Goal: Information Seeking & Learning: Learn about a topic

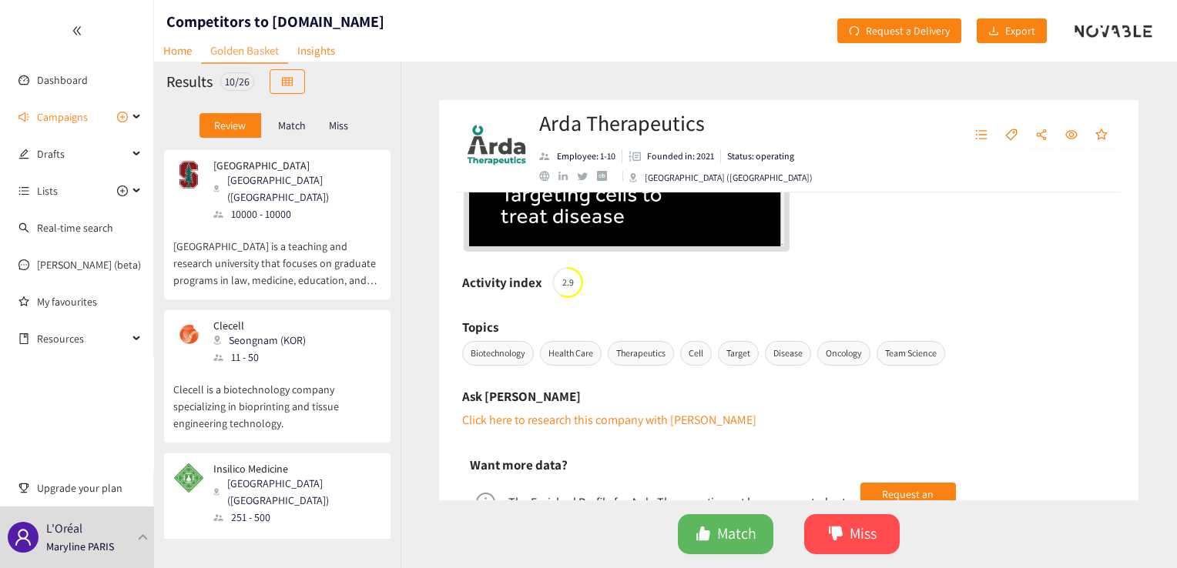
scroll to position [639, 0]
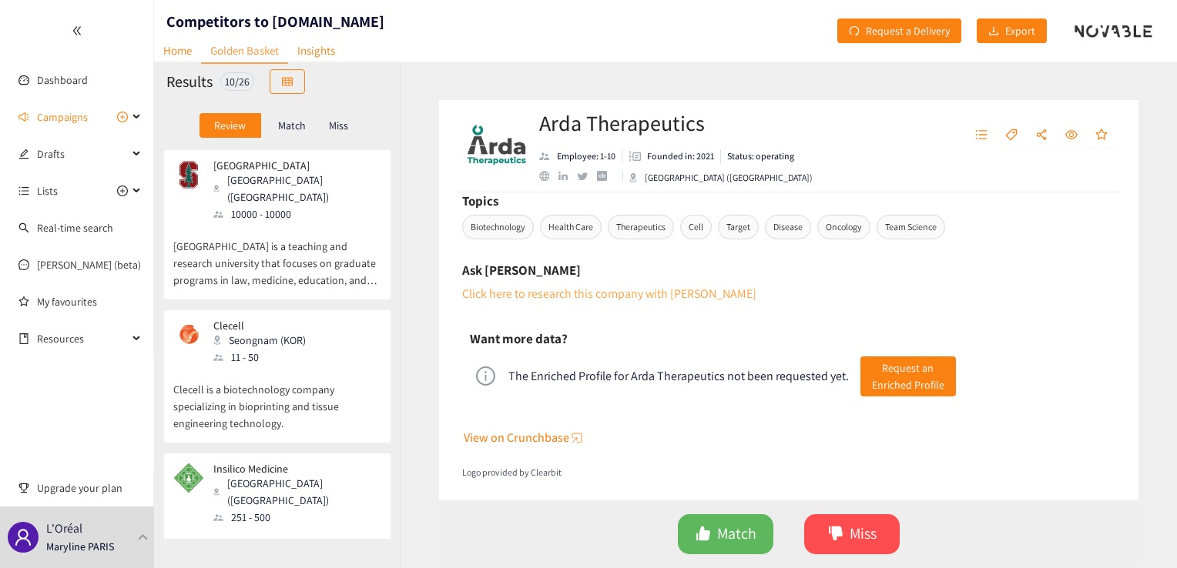
click at [638, 291] on link "Click here to research this company with [PERSON_NAME]" at bounding box center [609, 294] width 294 height 16
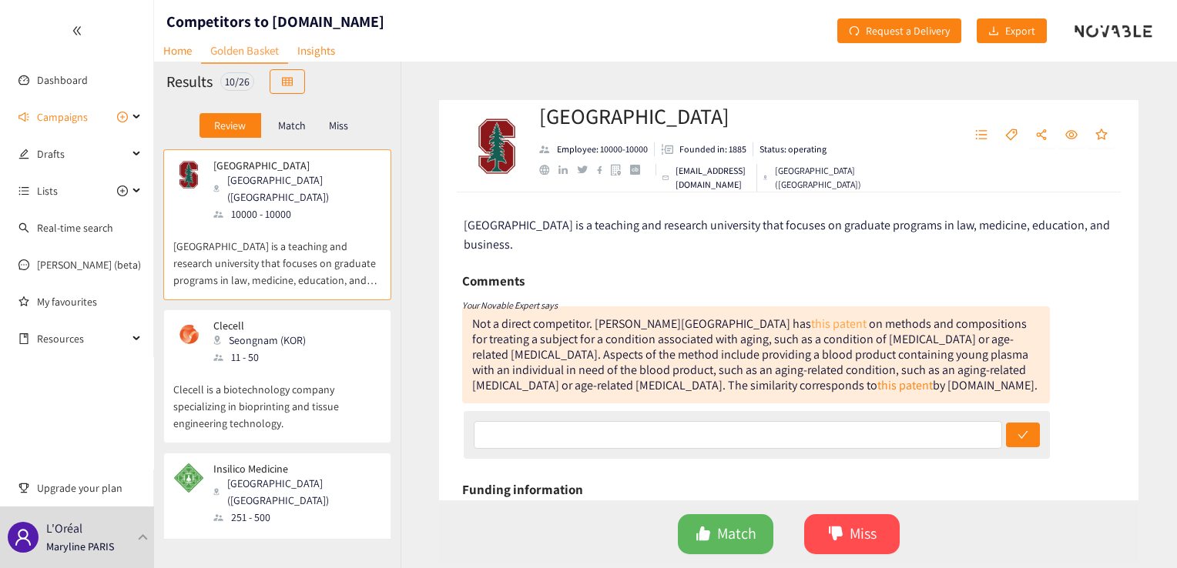
click at [811, 323] on link "this patent" at bounding box center [838, 324] width 55 height 16
click at [320, 374] on p "Clecell is a biotechnology company specializing in bioprinting and tissue engin…" at bounding box center [277, 399] width 208 height 66
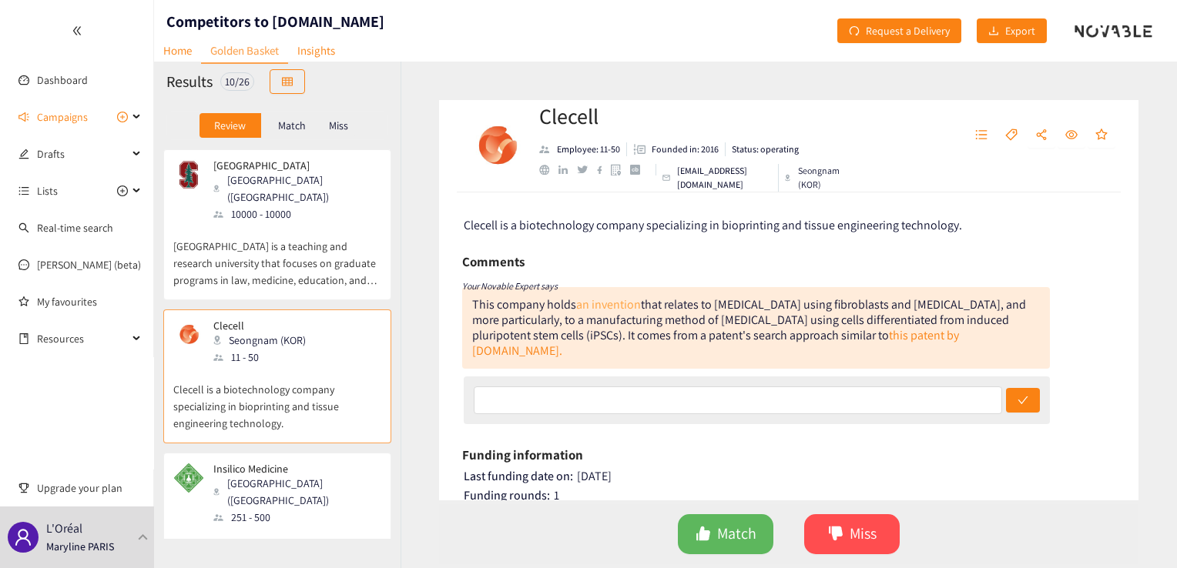
click at [619, 303] on link "an invention" at bounding box center [608, 304] width 65 height 16
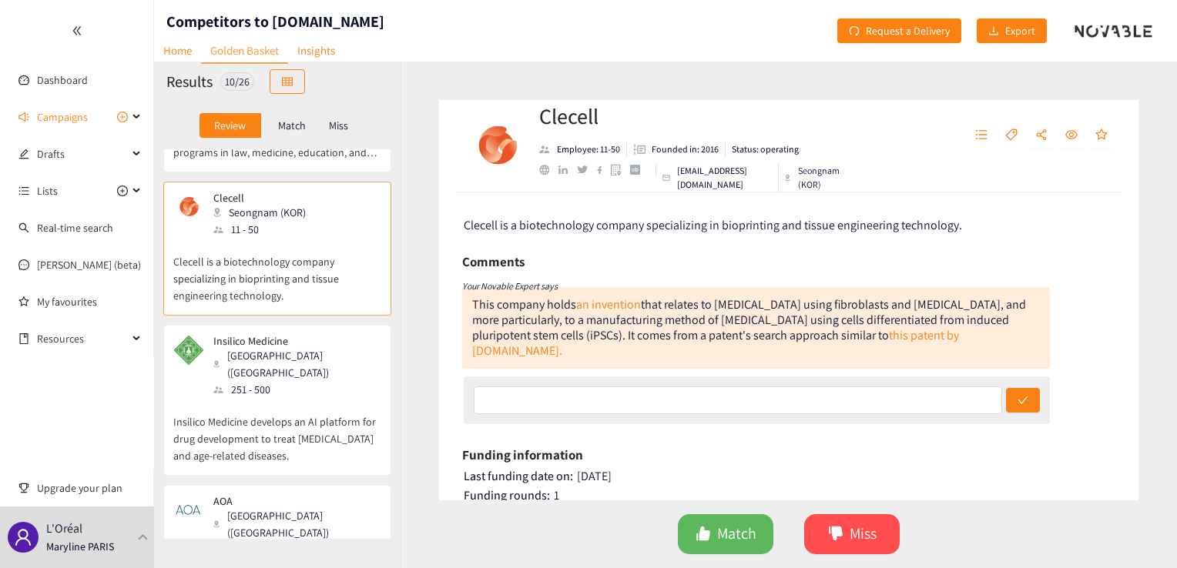
scroll to position [256, 0]
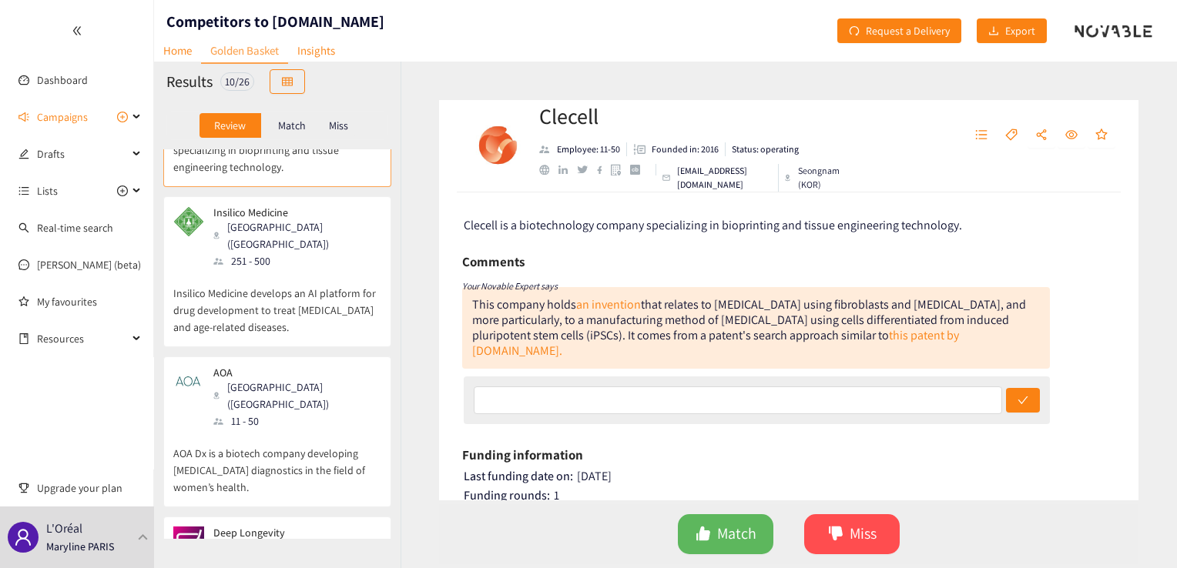
click at [326, 430] on p "AOA Dx is a biotech company developing [MEDICAL_DATA] diagnostics in the field …" at bounding box center [277, 463] width 208 height 66
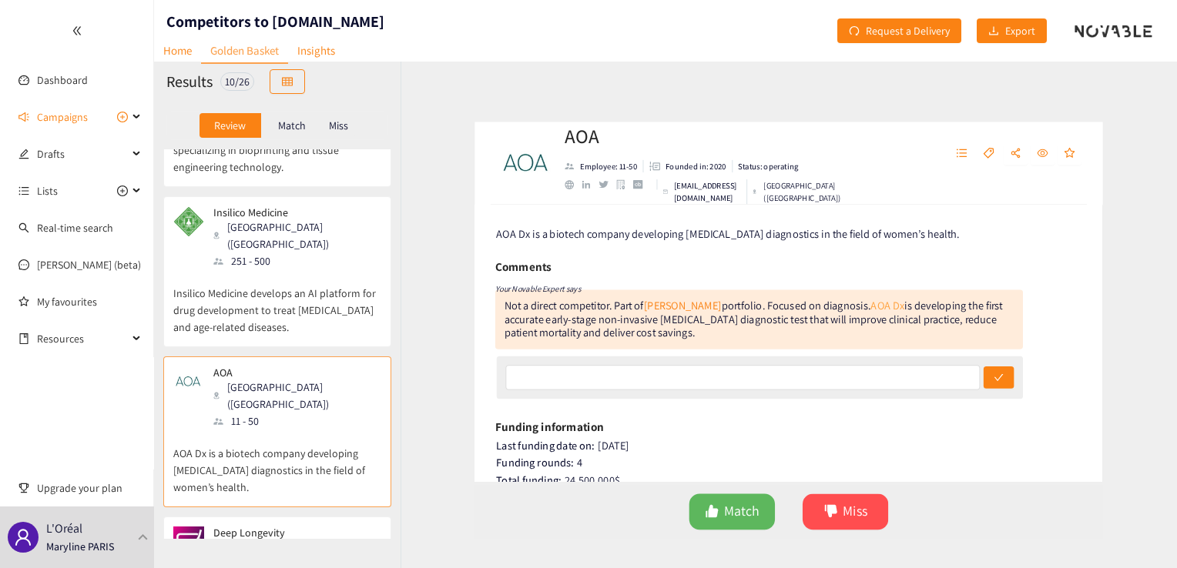
click at [880, 306] on link "AOA Dx" at bounding box center [899, 304] width 38 height 16
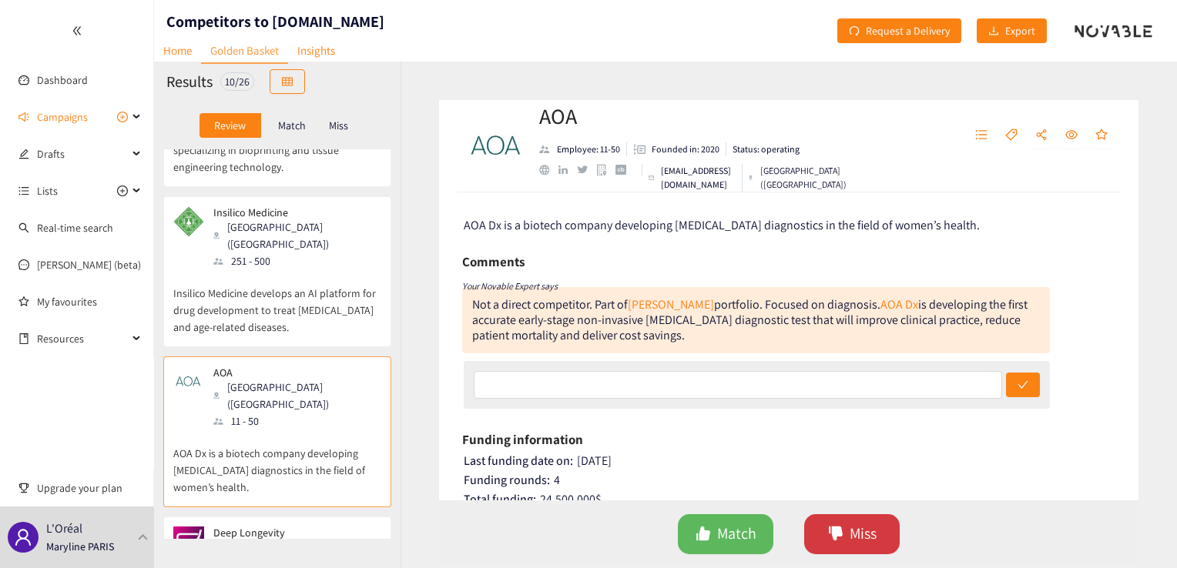
click at [847, 541] on button "Miss" at bounding box center [851, 534] width 95 height 40
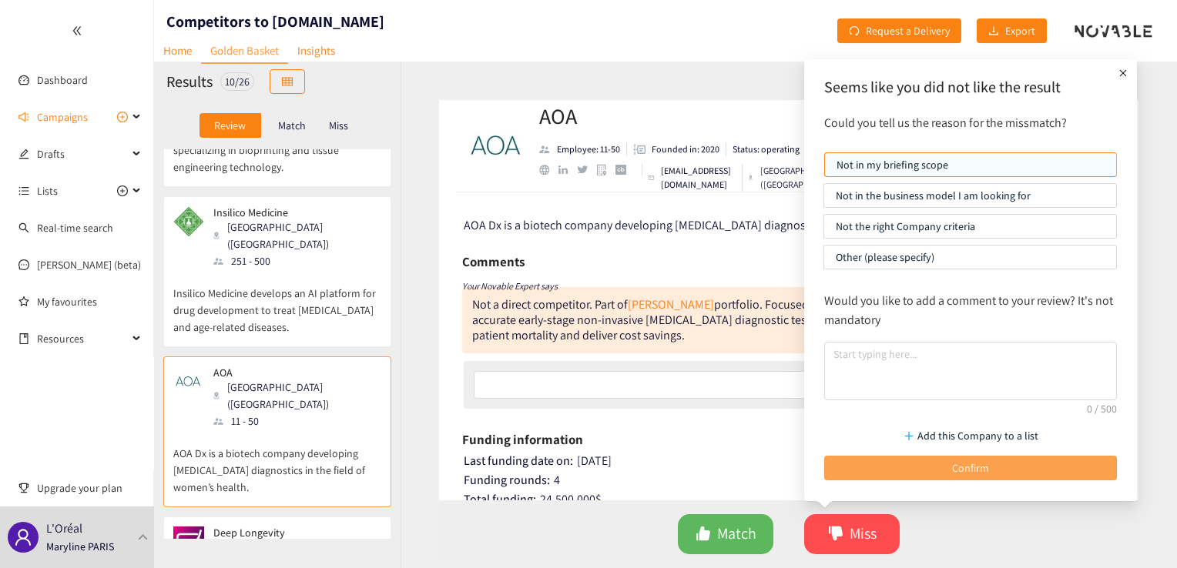
click at [979, 467] on span "Confirm" at bounding box center [970, 468] width 37 height 17
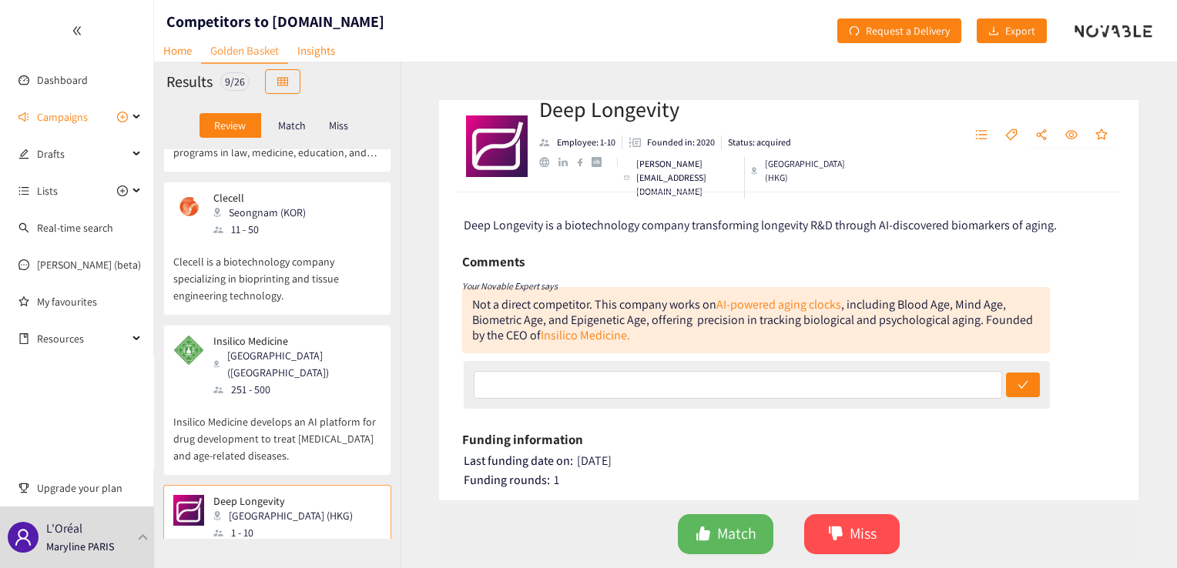
scroll to position [0, 0]
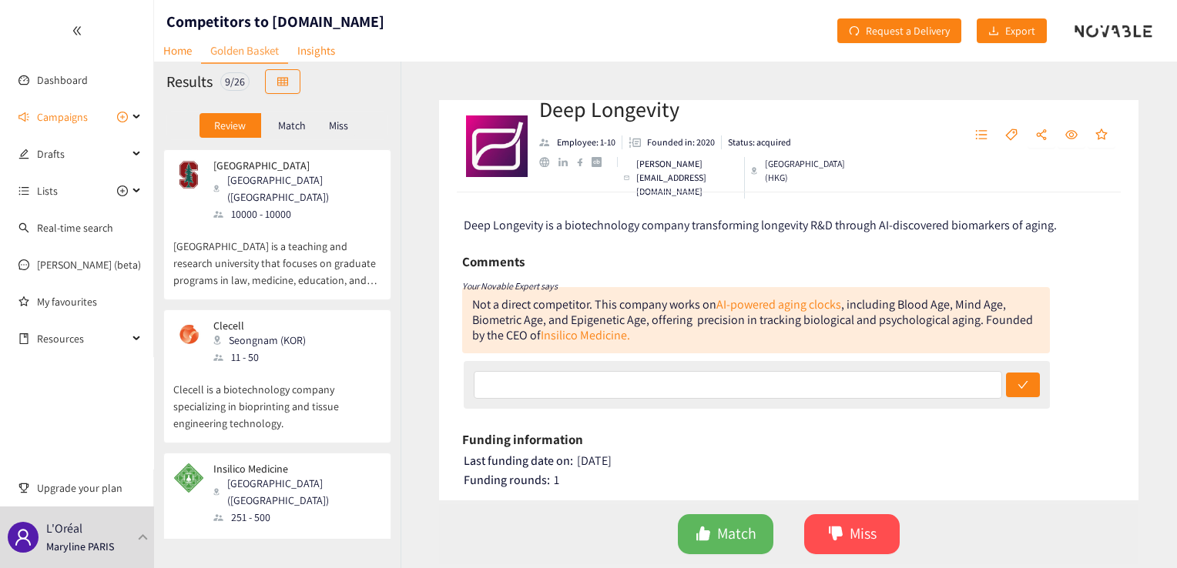
click at [262, 236] on p "[GEOGRAPHIC_DATA] is a teaching and research university that focuses on graduat…" at bounding box center [277, 256] width 208 height 66
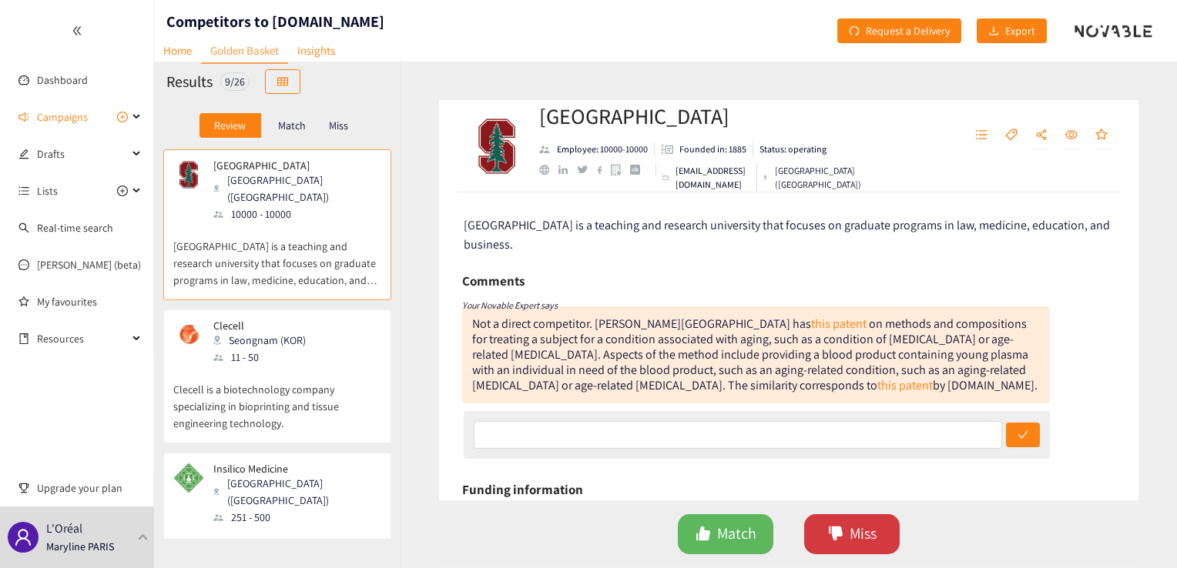
drag, startPoint x: 882, startPoint y: 532, endPoint x: 875, endPoint y: 527, distance: 8.3
click at [881, 532] on button "Miss" at bounding box center [851, 534] width 95 height 40
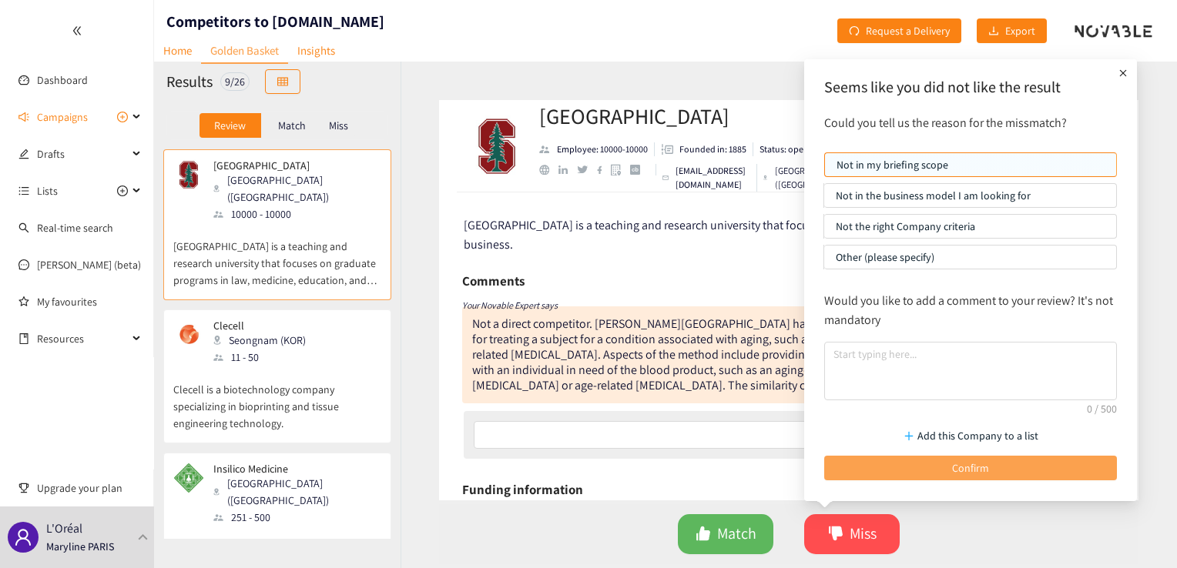
click at [964, 467] on span "Confirm" at bounding box center [970, 468] width 37 height 17
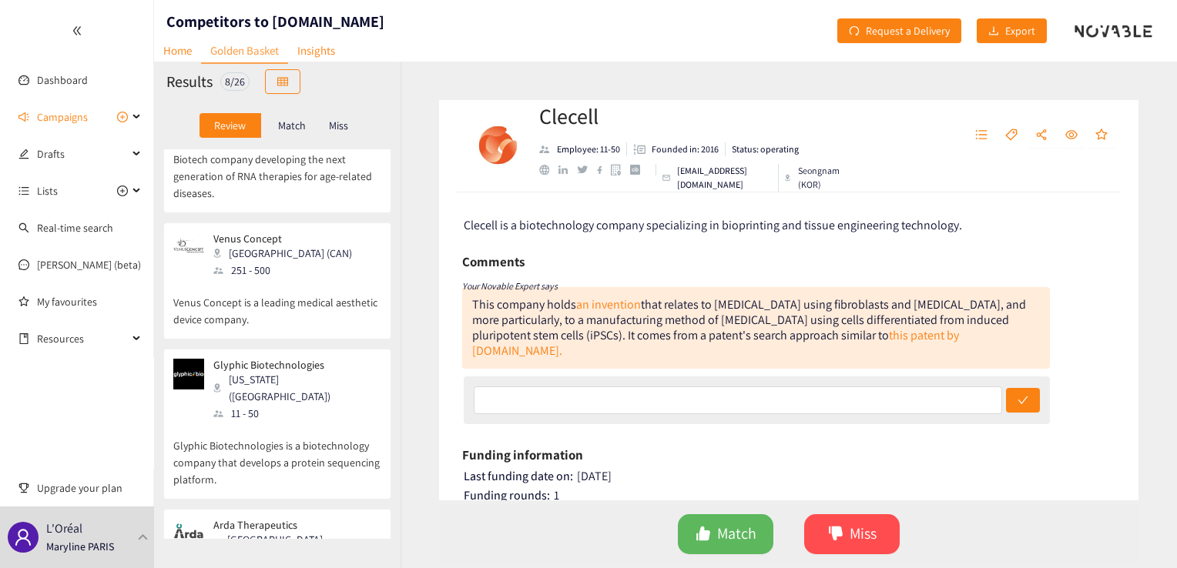
scroll to position [736, 0]
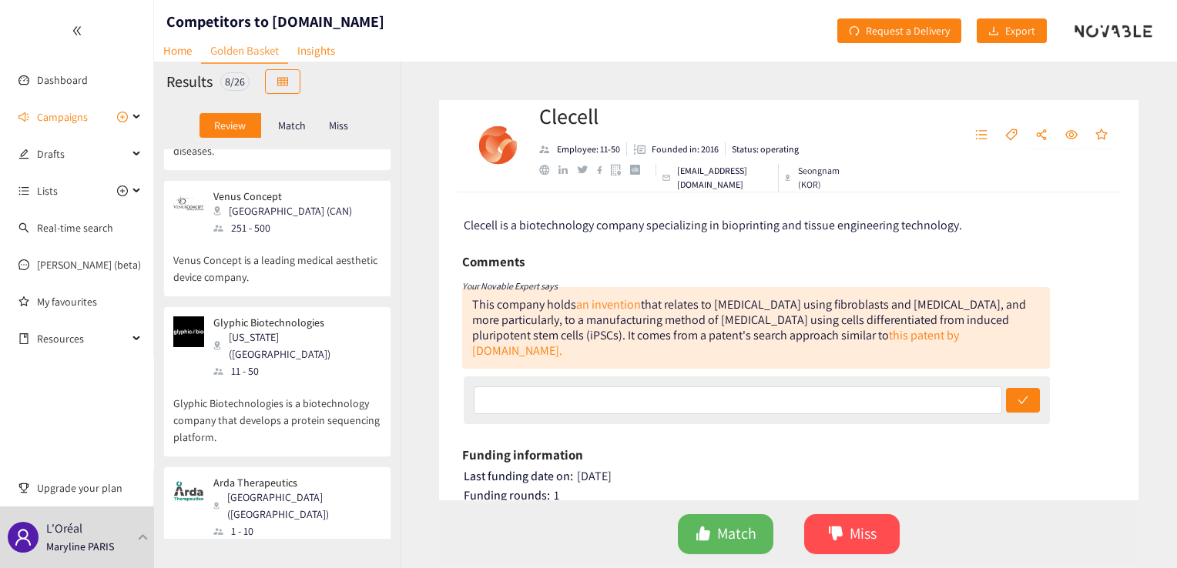
click at [305, 540] on p "Arda is taking aim at chronic diseases and aging by eliminating the pathogenic …" at bounding box center [277, 573] width 208 height 66
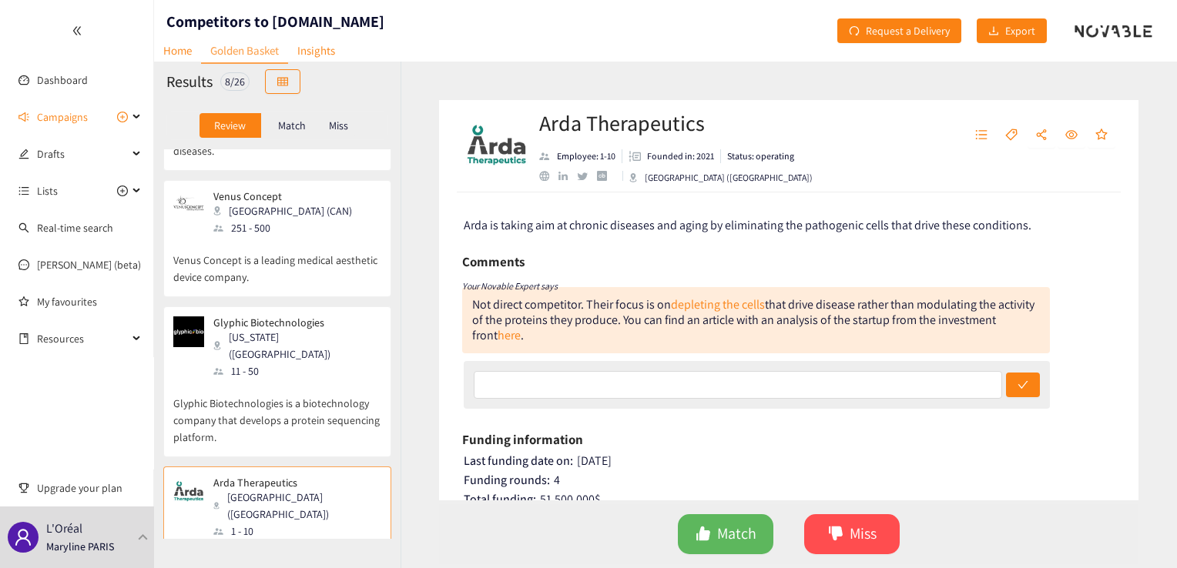
click at [283, 380] on p "Glyphic Biotechnologies is a biotechnology company that develops a protein sequ…" at bounding box center [277, 413] width 208 height 66
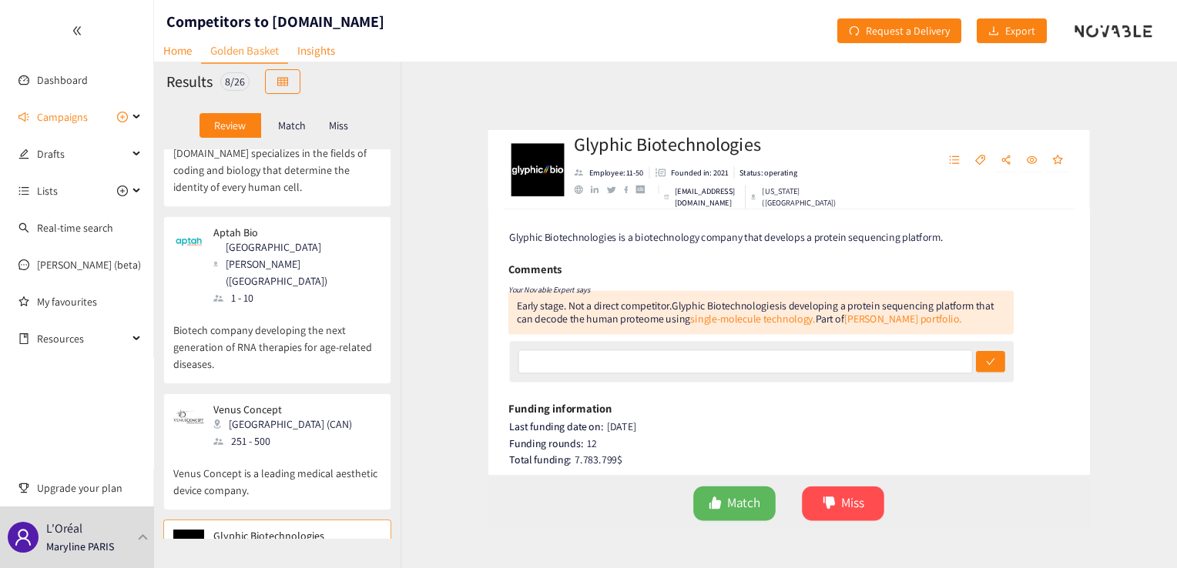
scroll to position [479, 0]
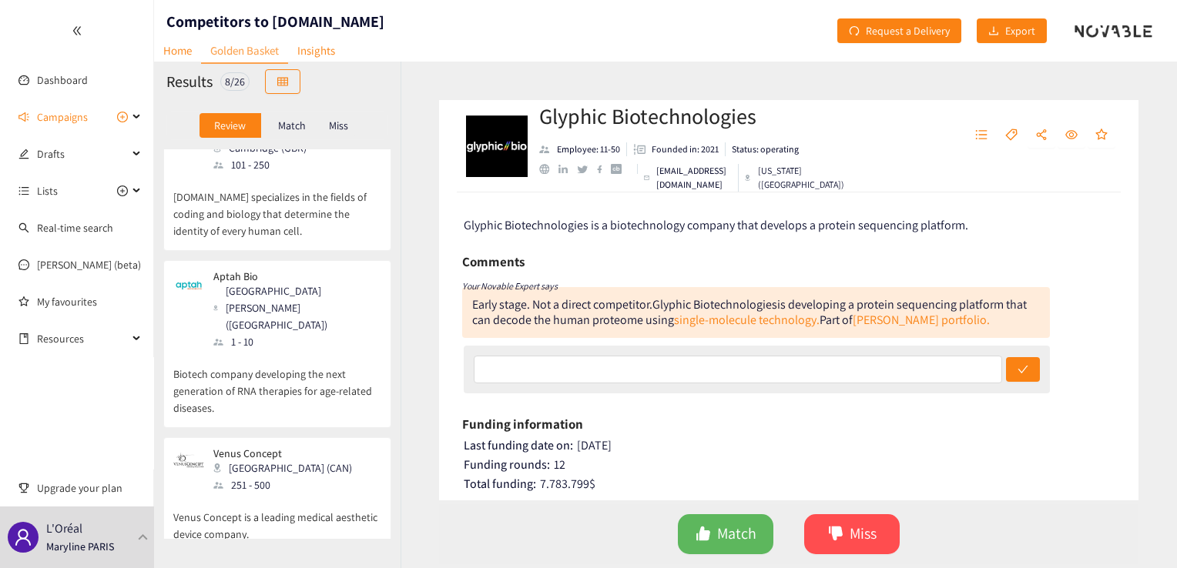
click at [268, 494] on p "Venus Concept is a leading medical aesthetic device company." at bounding box center [277, 518] width 208 height 49
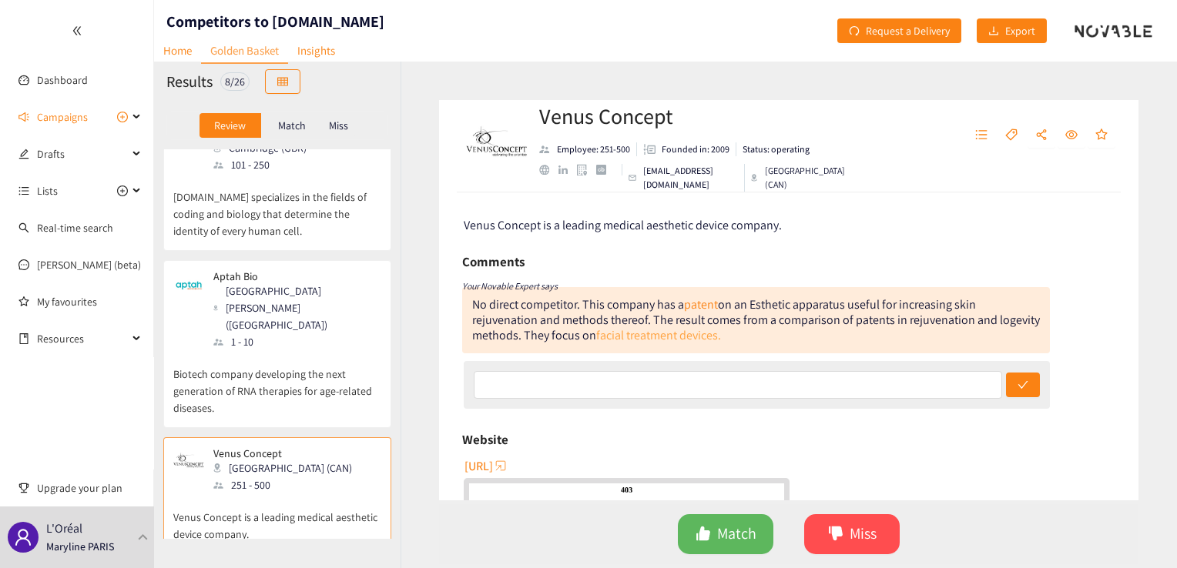
click at [696, 335] on link "facial treatment devices." at bounding box center [658, 335] width 125 height 16
click at [692, 304] on link "patent" at bounding box center [701, 304] width 34 height 16
click at [896, 538] on button "Miss" at bounding box center [851, 534] width 95 height 40
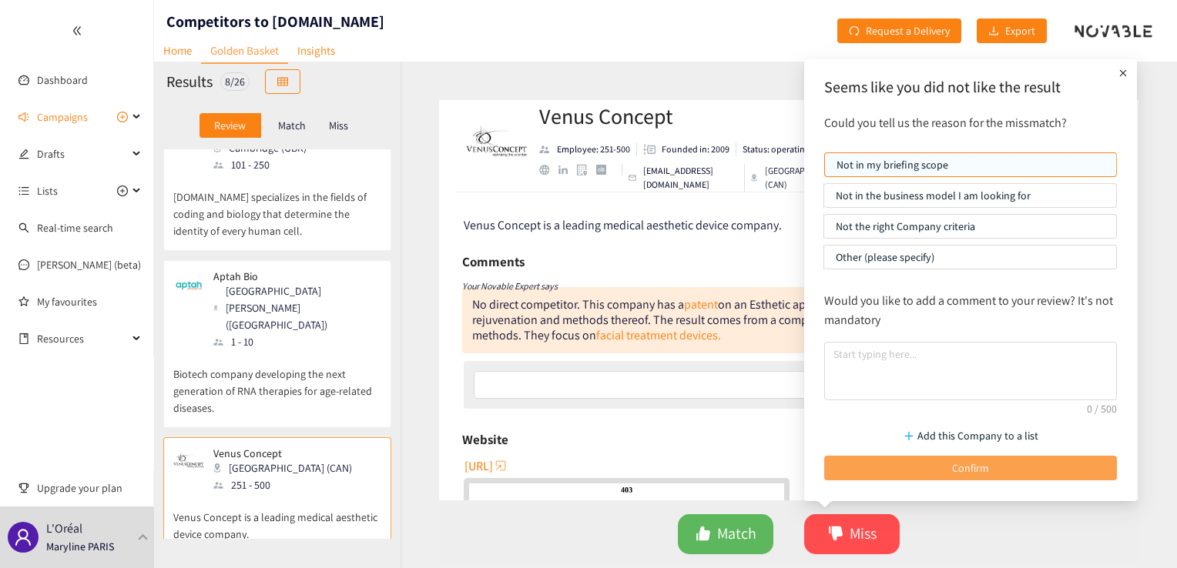
click at [951, 473] on button "Confirm" at bounding box center [970, 468] width 293 height 25
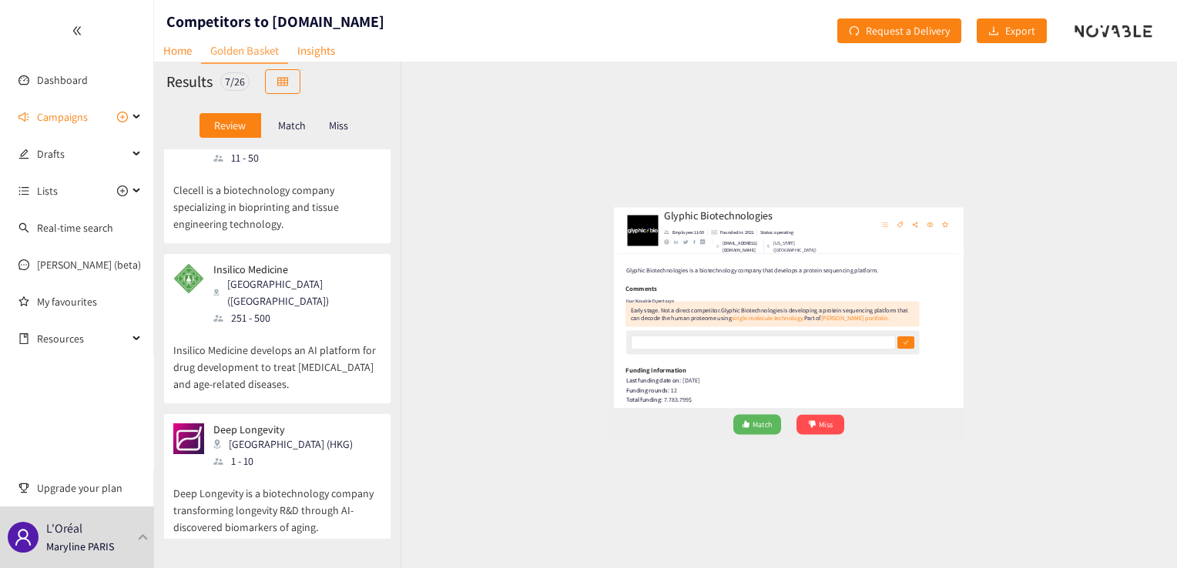
scroll to position [0, 0]
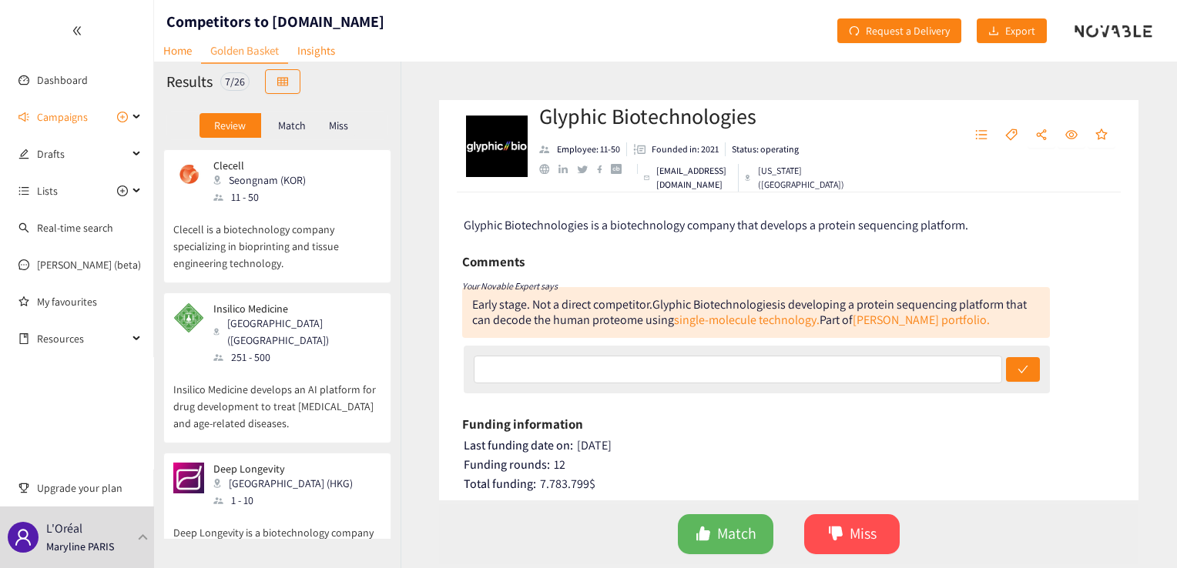
click at [289, 233] on p "Clecell is a biotechnology company specializing in bioprinting and tissue engin…" at bounding box center [277, 239] width 208 height 66
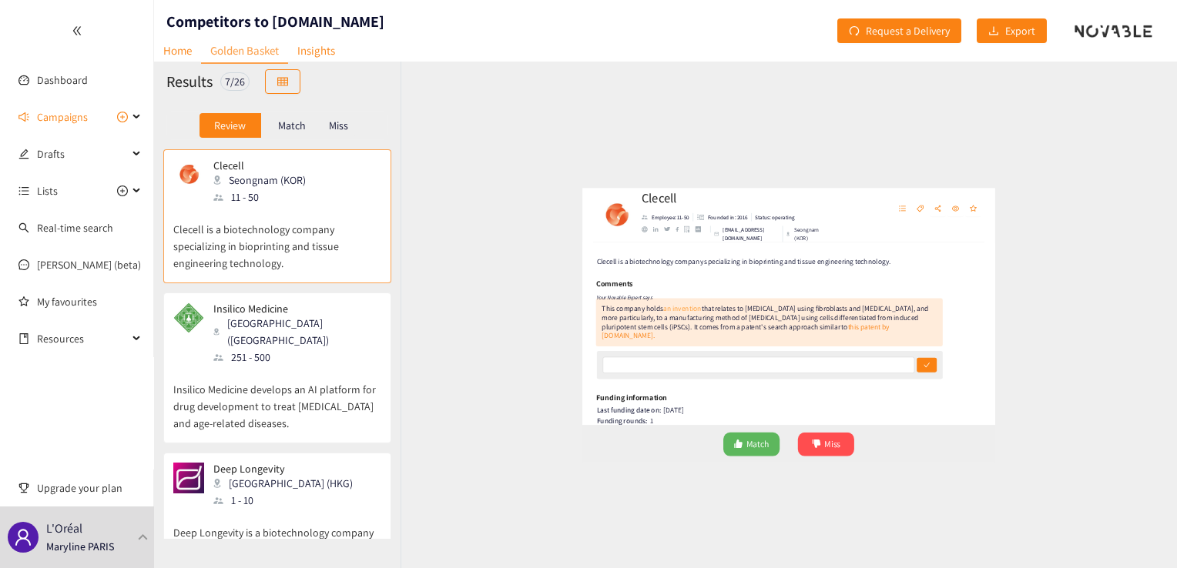
click at [608, 307] on link "an invention" at bounding box center [608, 304] width 65 height 16
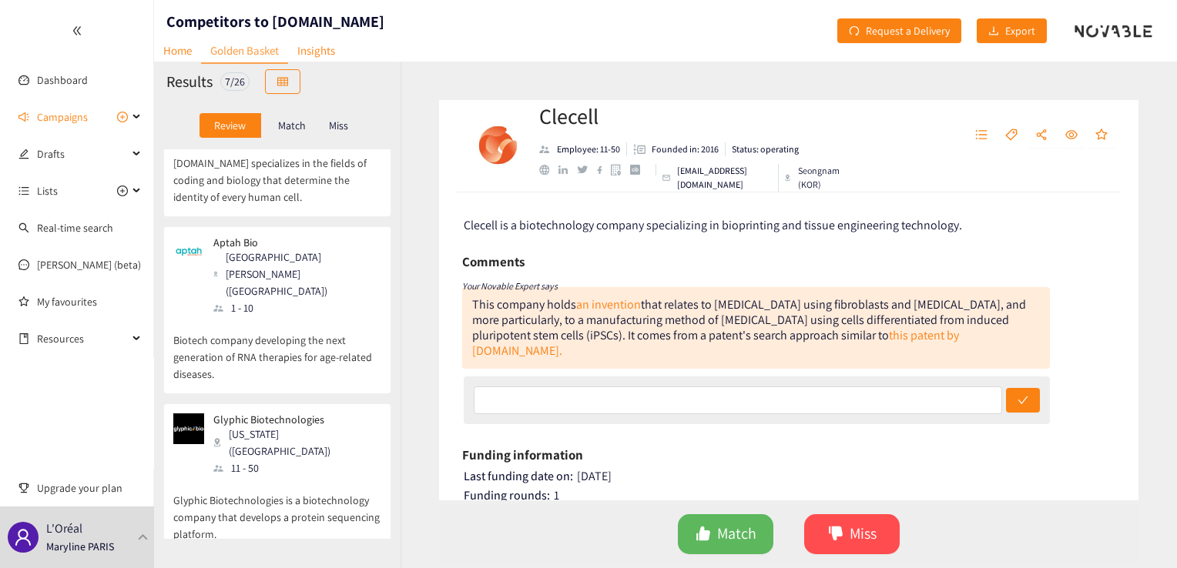
scroll to position [610, 0]
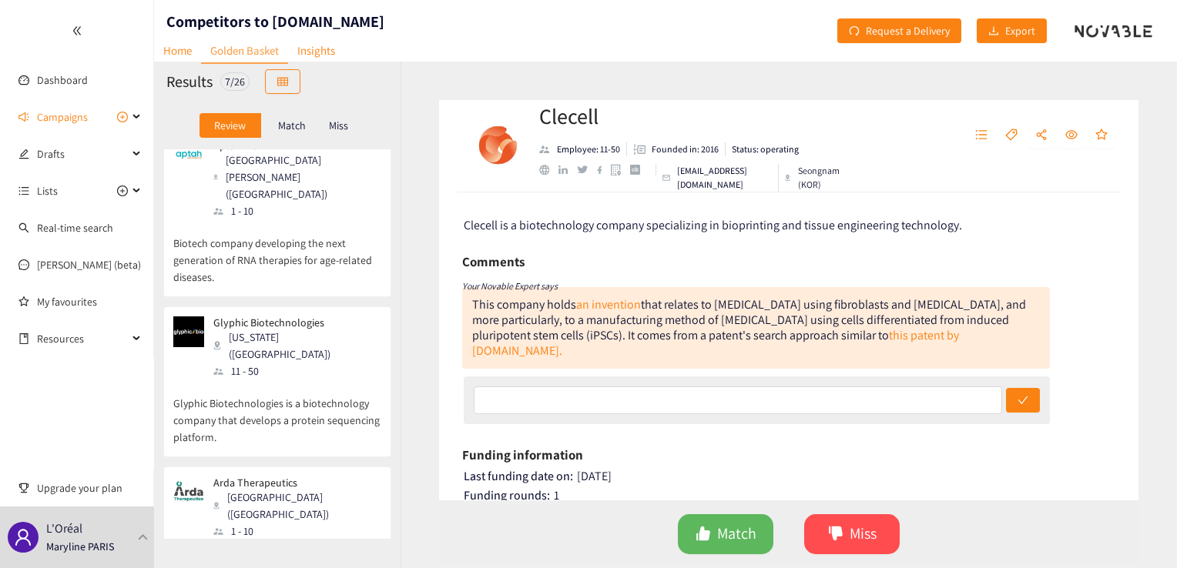
click at [325, 477] on div "Arda Therapeutics [GEOGRAPHIC_DATA] ([GEOGRAPHIC_DATA]) 1 - 10" at bounding box center [277, 508] width 208 height 63
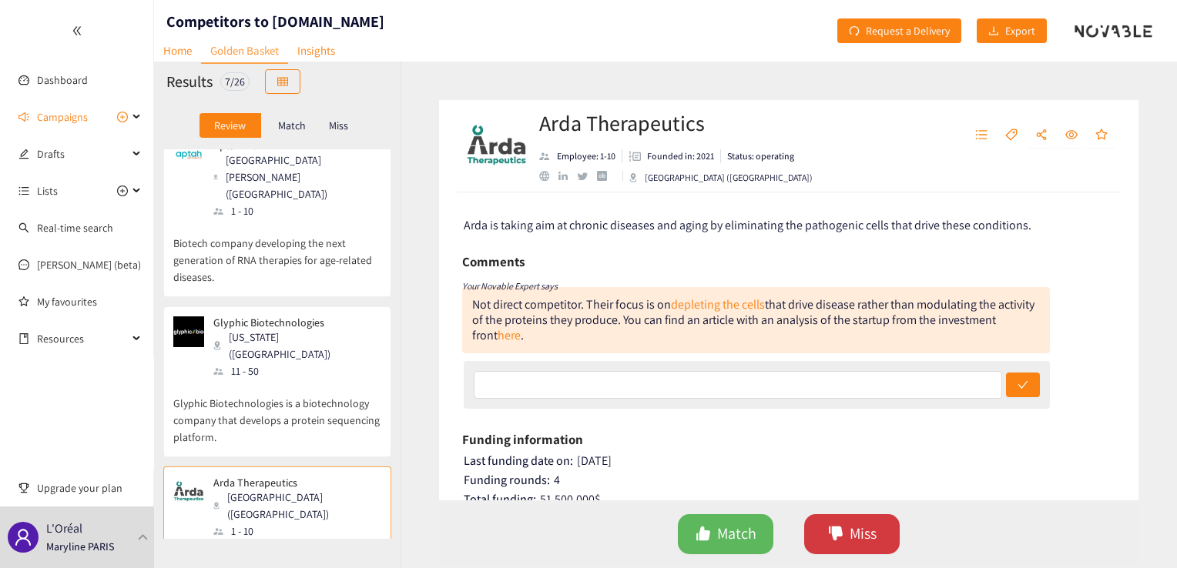
click at [872, 528] on span "Miss" at bounding box center [862, 534] width 27 height 24
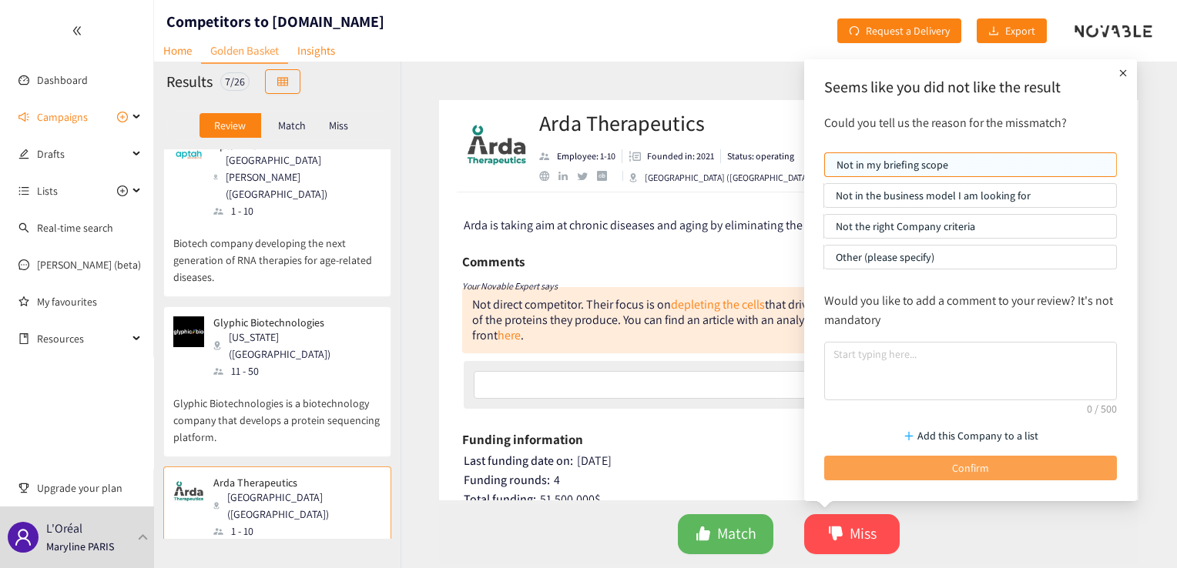
click at [899, 456] on button "Confirm" at bounding box center [970, 468] width 293 height 25
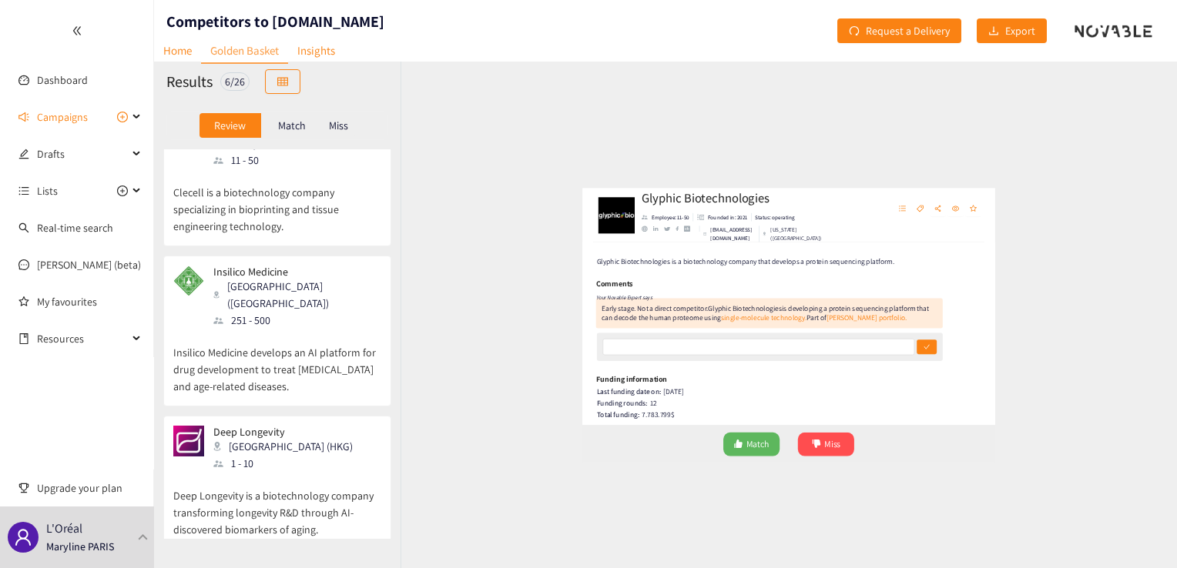
scroll to position [0, 0]
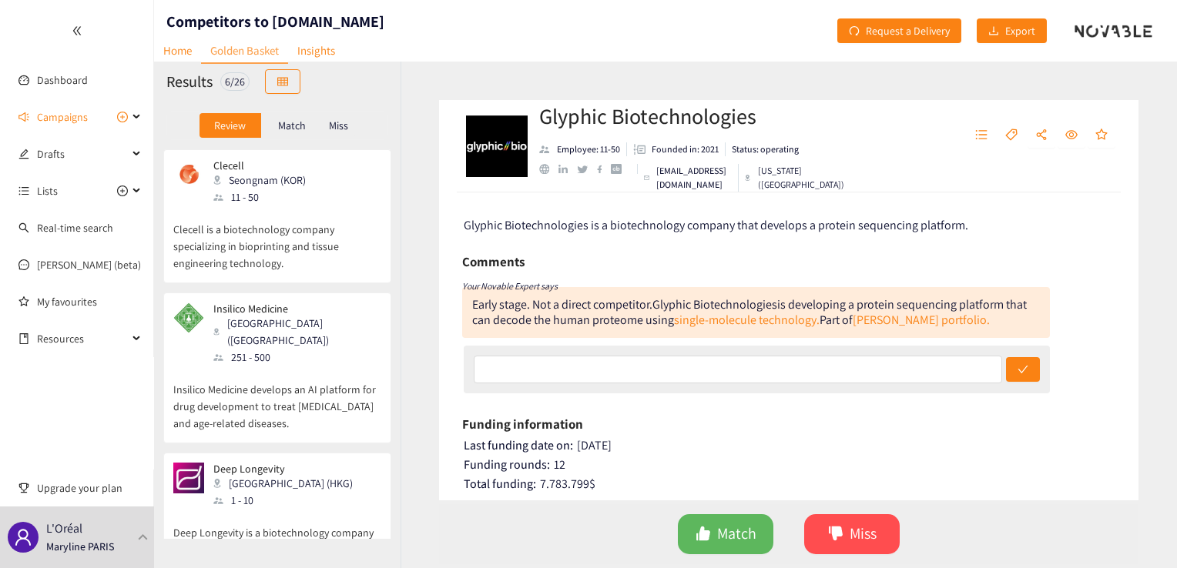
click at [290, 372] on p "Insilico Medicine develops an AI platform for drug development to treat [MEDICA…" at bounding box center [277, 399] width 208 height 66
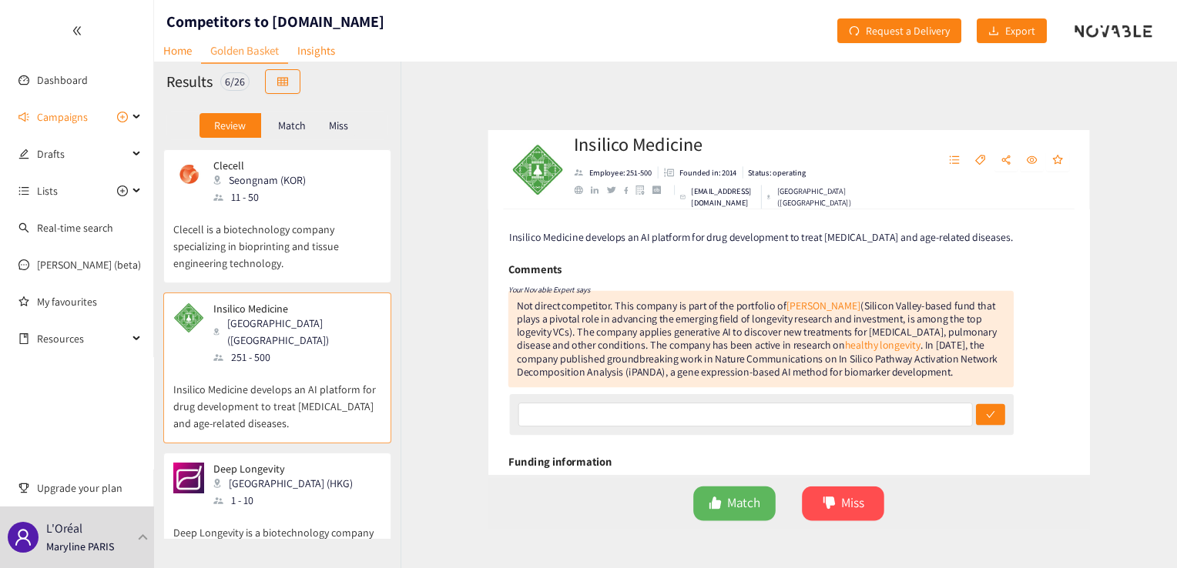
click at [293, 250] on p "Clecell is a biotechnology company specializing in bioprinting and tissue engin…" at bounding box center [277, 239] width 208 height 66
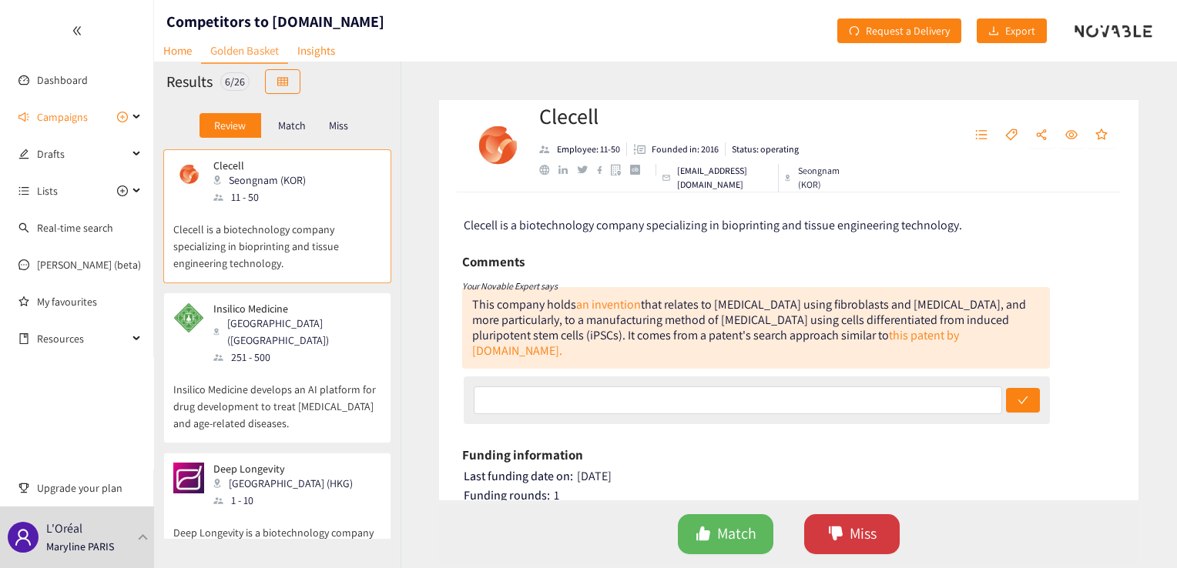
click at [854, 537] on span "Miss" at bounding box center [862, 534] width 27 height 24
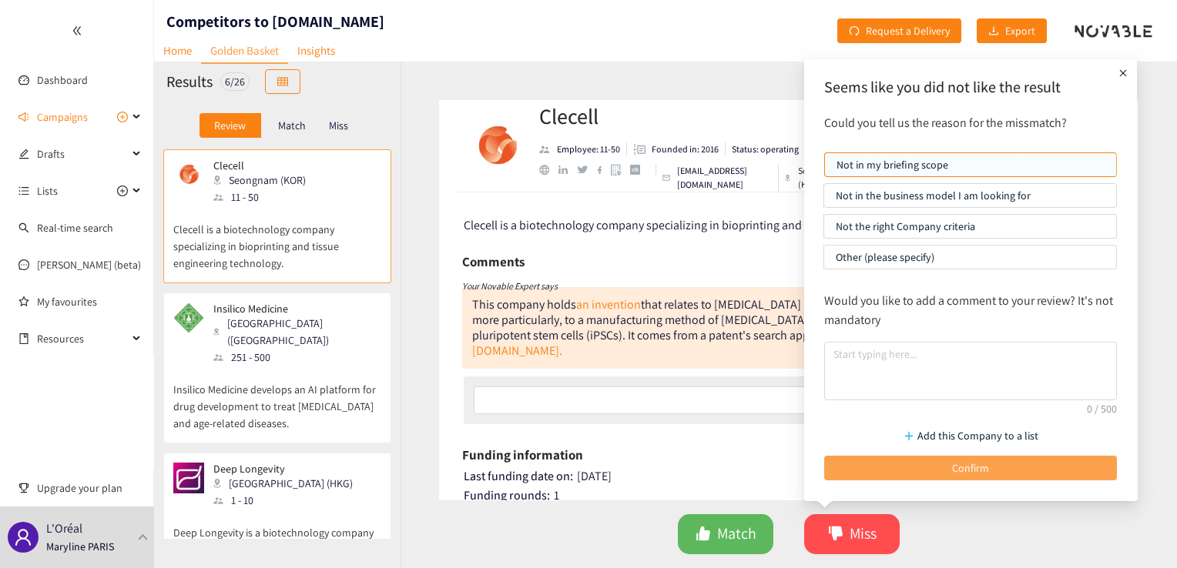
click at [918, 464] on button "Confirm" at bounding box center [970, 468] width 293 height 25
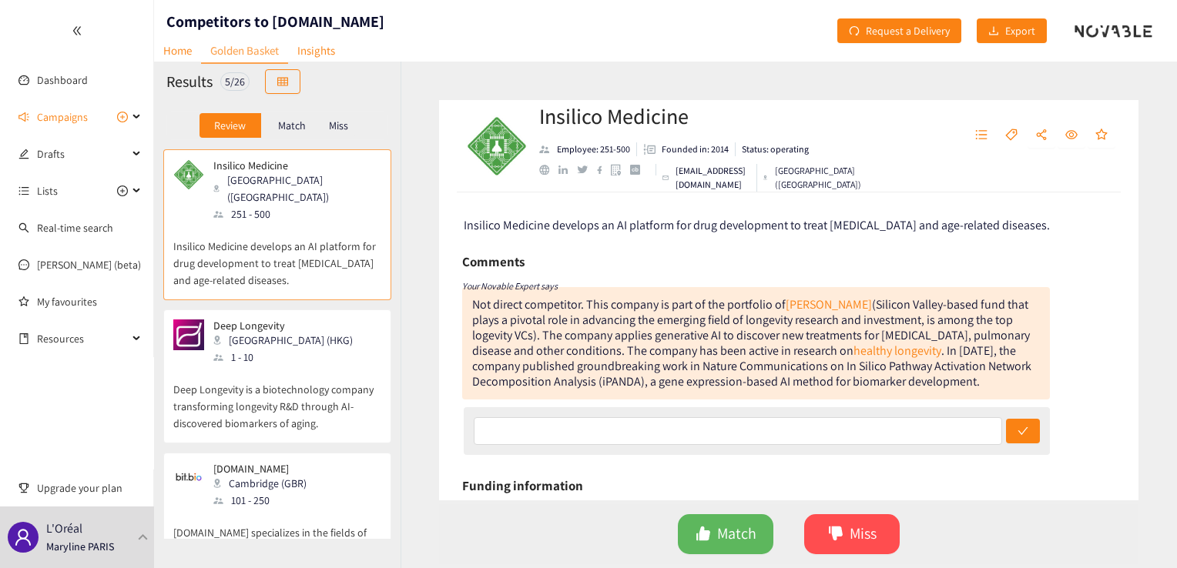
scroll to position [128, 0]
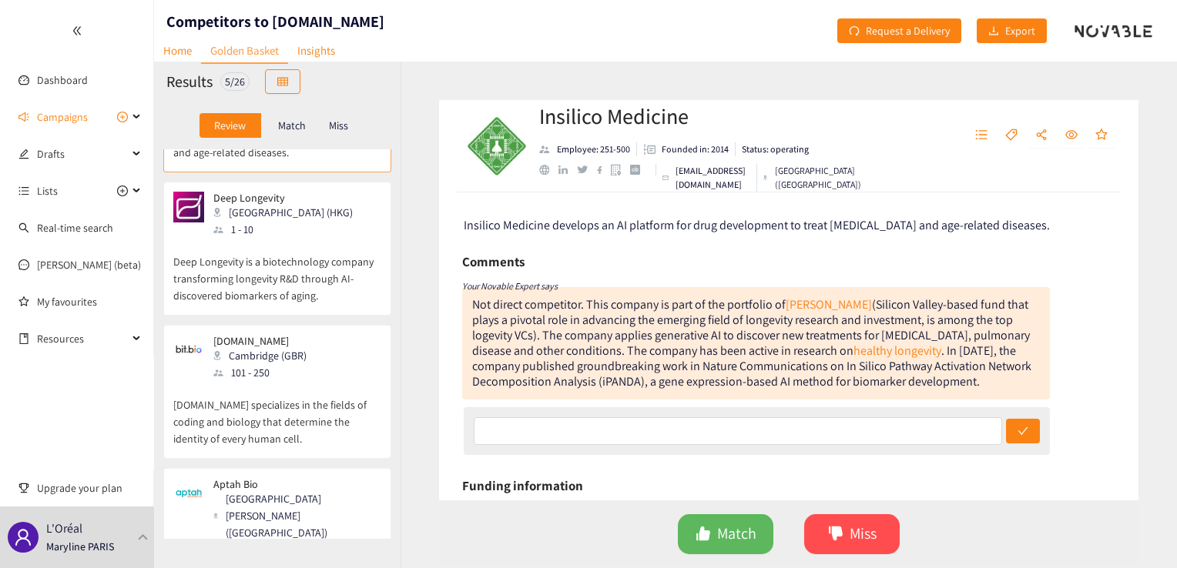
click at [253, 383] on p "[DOMAIN_NAME] specializes in the fields of coding and biology that determine th…" at bounding box center [277, 414] width 208 height 66
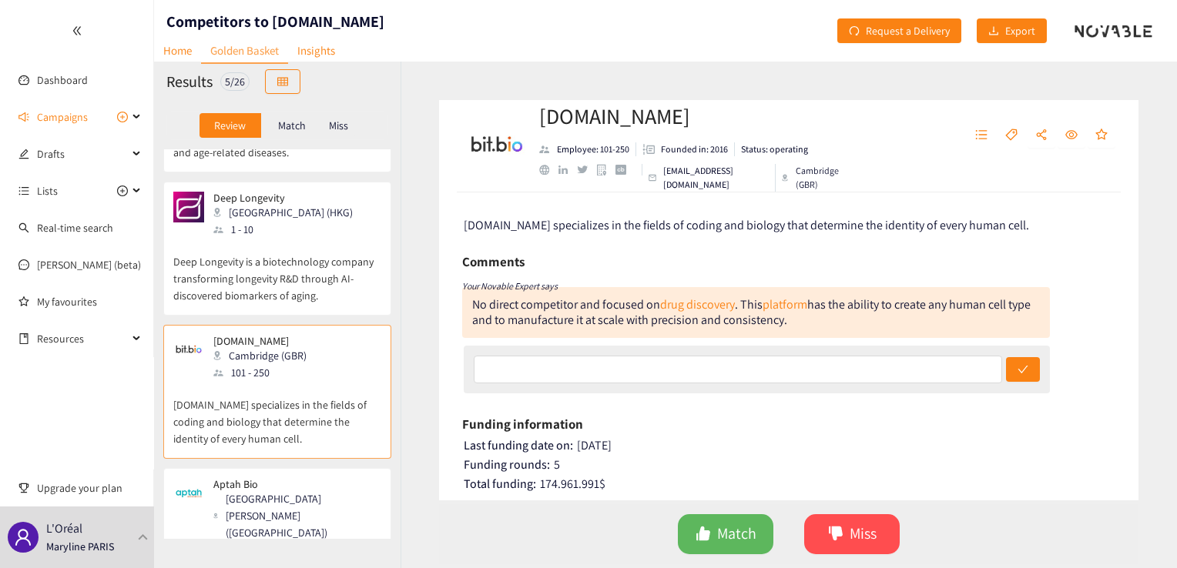
scroll to position [256, 0]
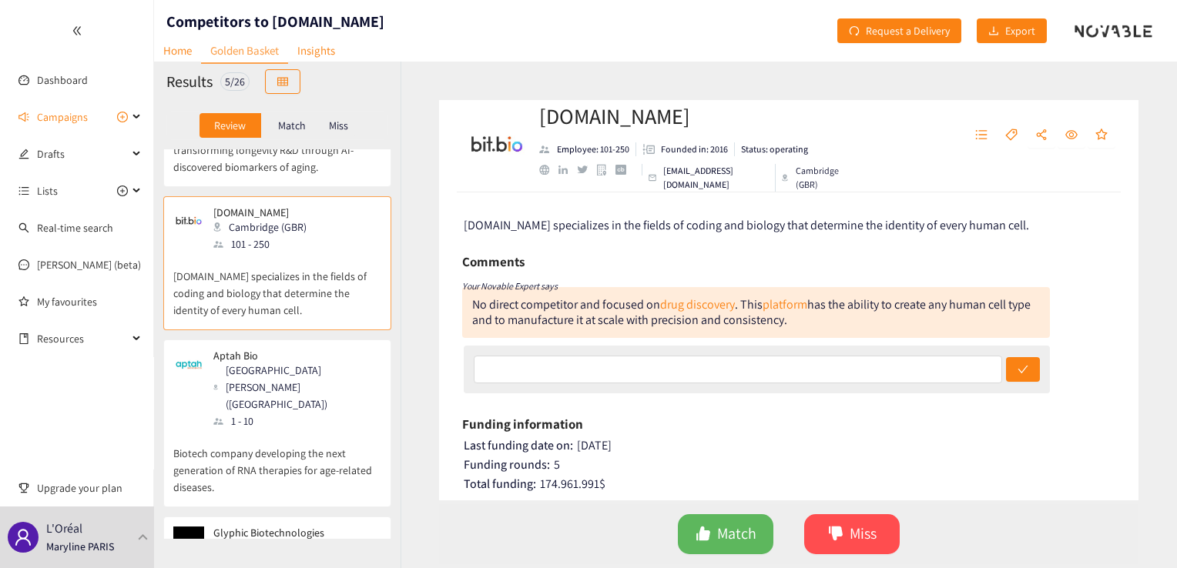
click at [310, 370] on div "Aptah Bio [GEOGRAPHIC_DATA][PERSON_NAME] ([GEOGRAPHIC_DATA]) 1 - 10" at bounding box center [277, 390] width 208 height 80
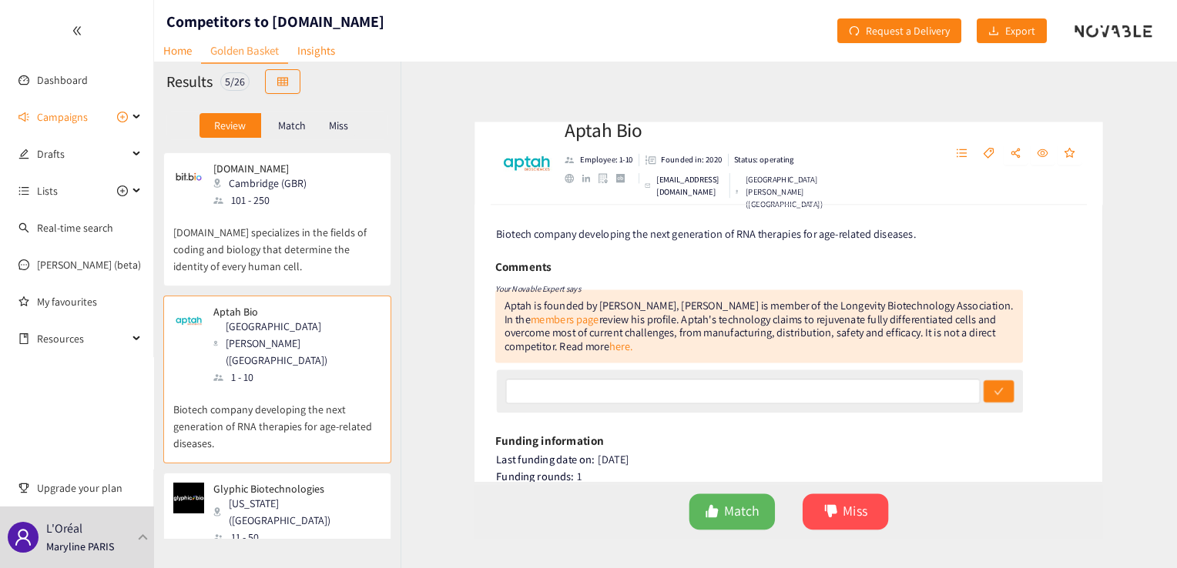
scroll to position [324, 0]
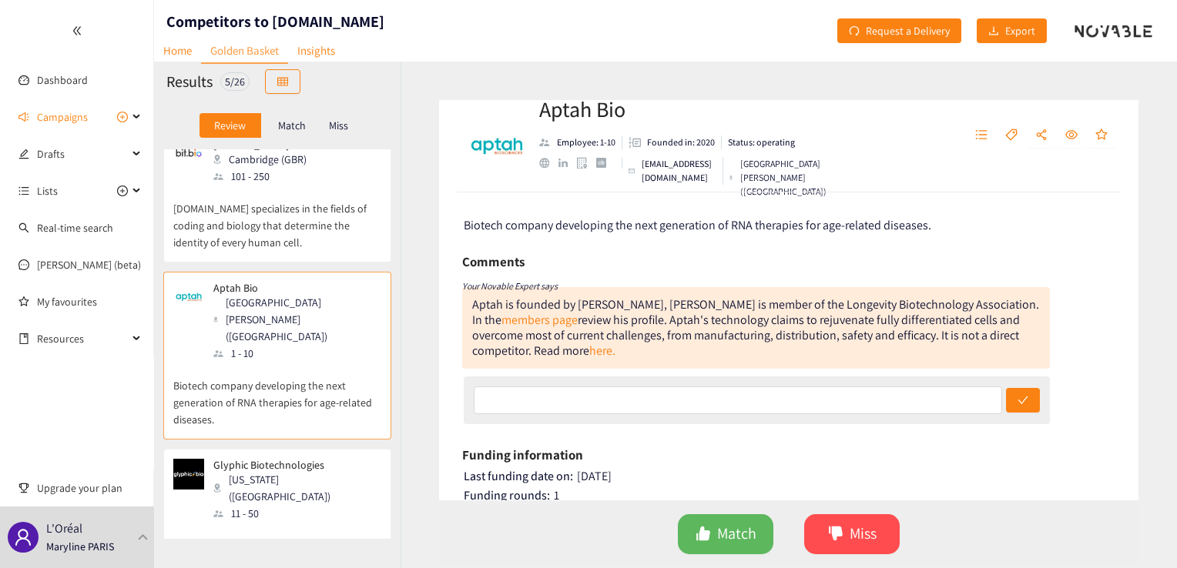
click at [237, 471] on div "[US_STATE] ([GEOGRAPHIC_DATA])" at bounding box center [296, 488] width 166 height 34
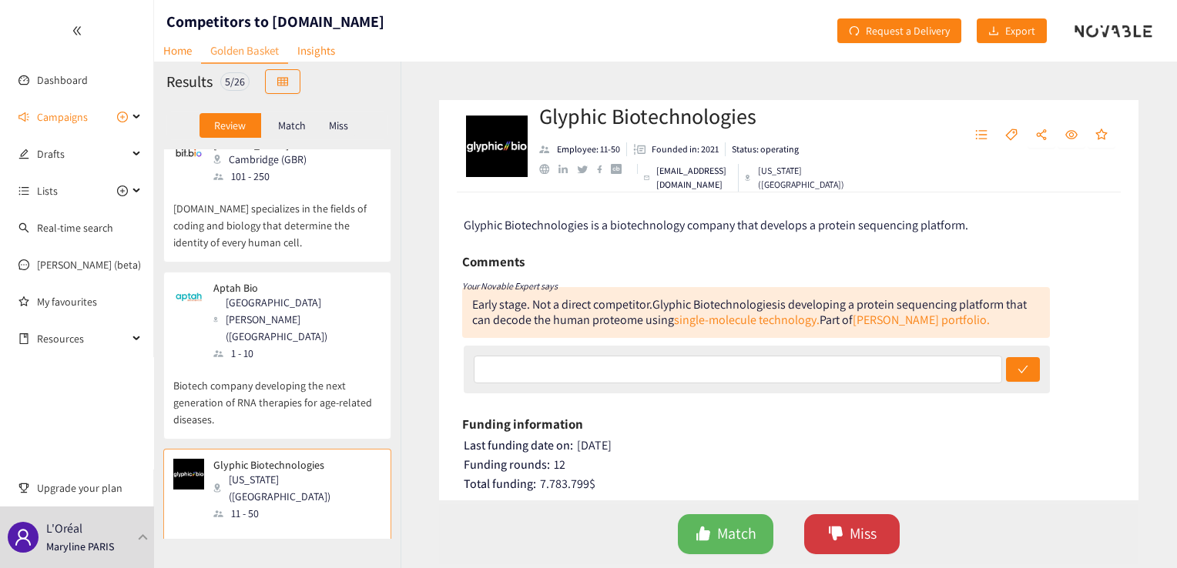
click at [850, 544] on span "Miss" at bounding box center [862, 534] width 27 height 24
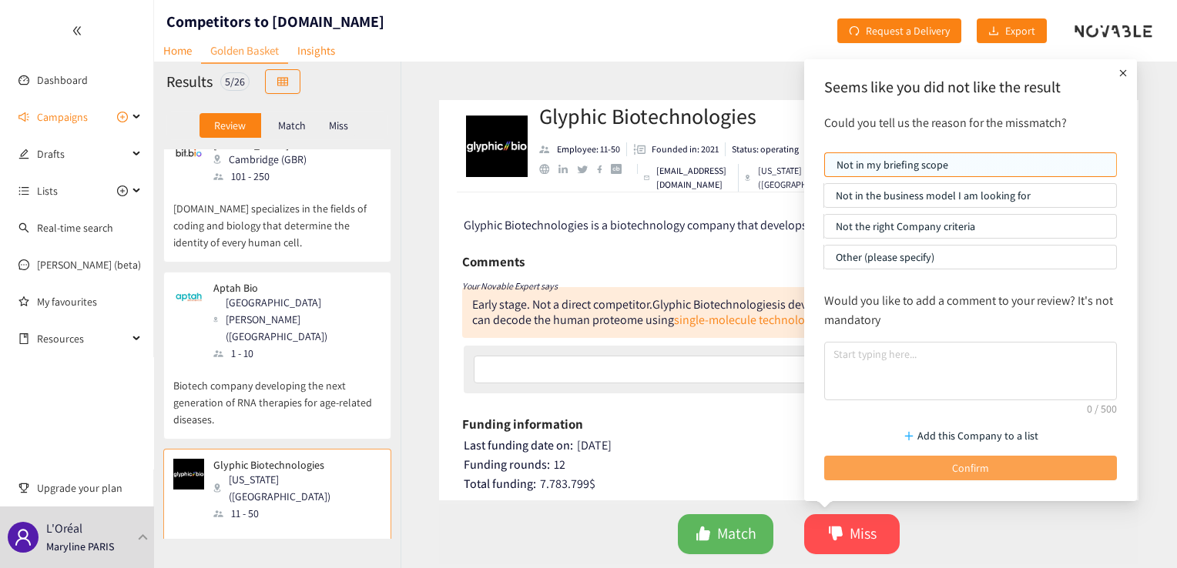
click at [902, 464] on button "Confirm" at bounding box center [970, 468] width 293 height 25
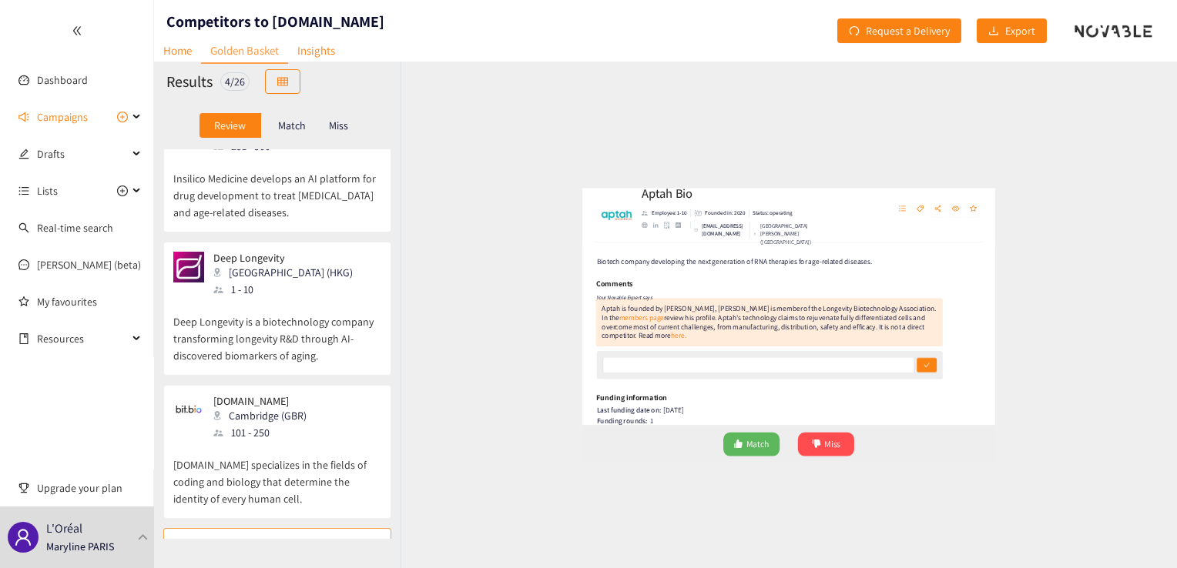
scroll to position [0, 0]
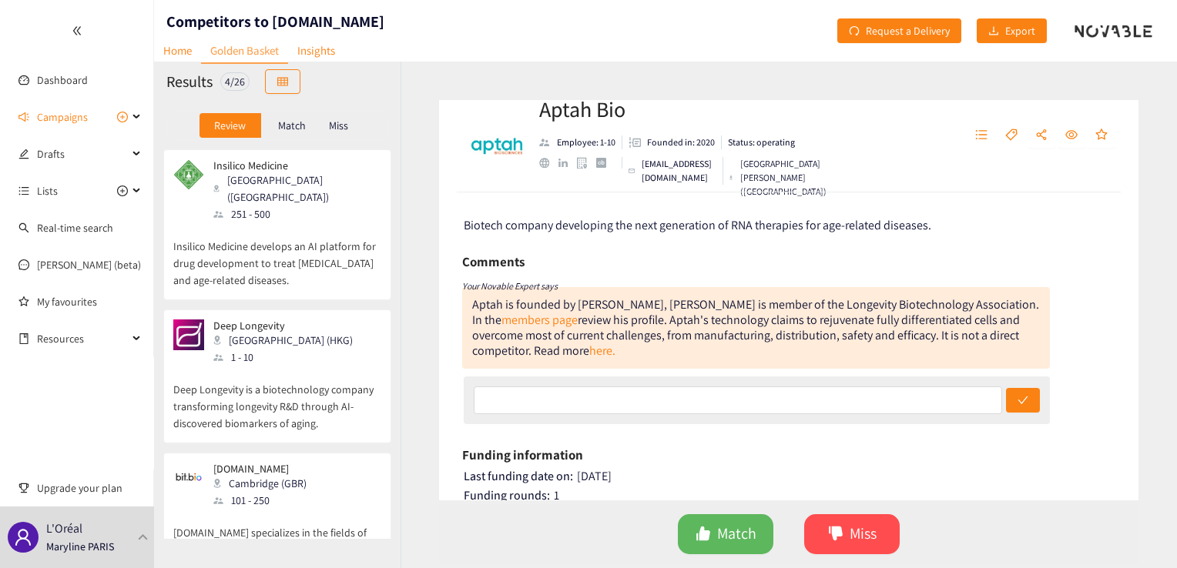
click at [262, 232] on p "Insilico Medicine develops an AI platform for drug development to treat [MEDICA…" at bounding box center [277, 256] width 208 height 66
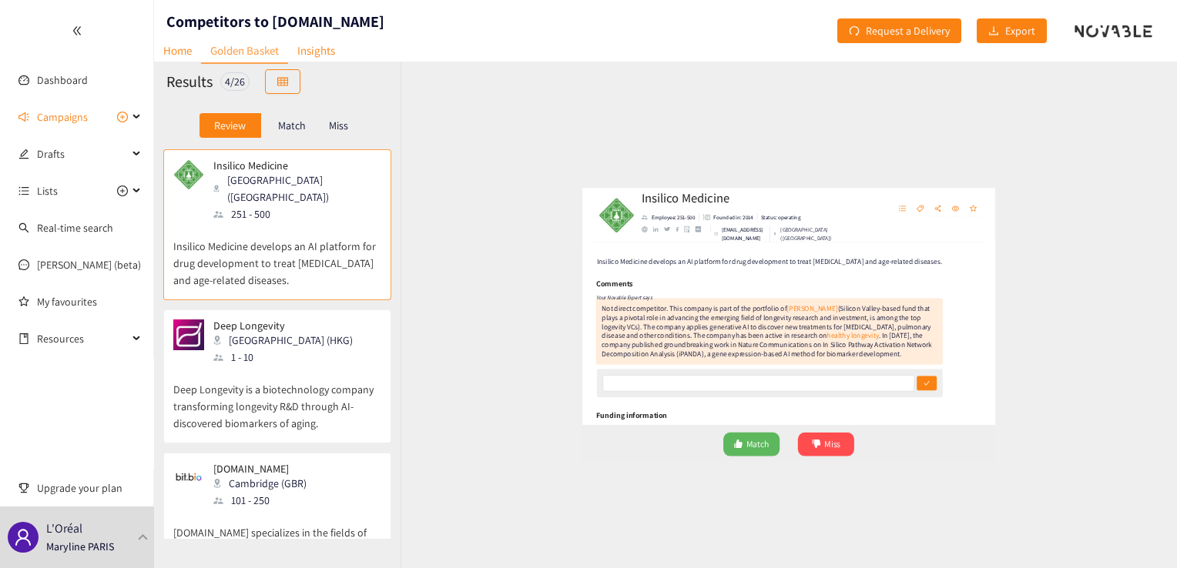
click at [266, 366] on p "Deep Longevity is a biotechnology company transforming longevity R&D through AI…" at bounding box center [277, 399] width 208 height 66
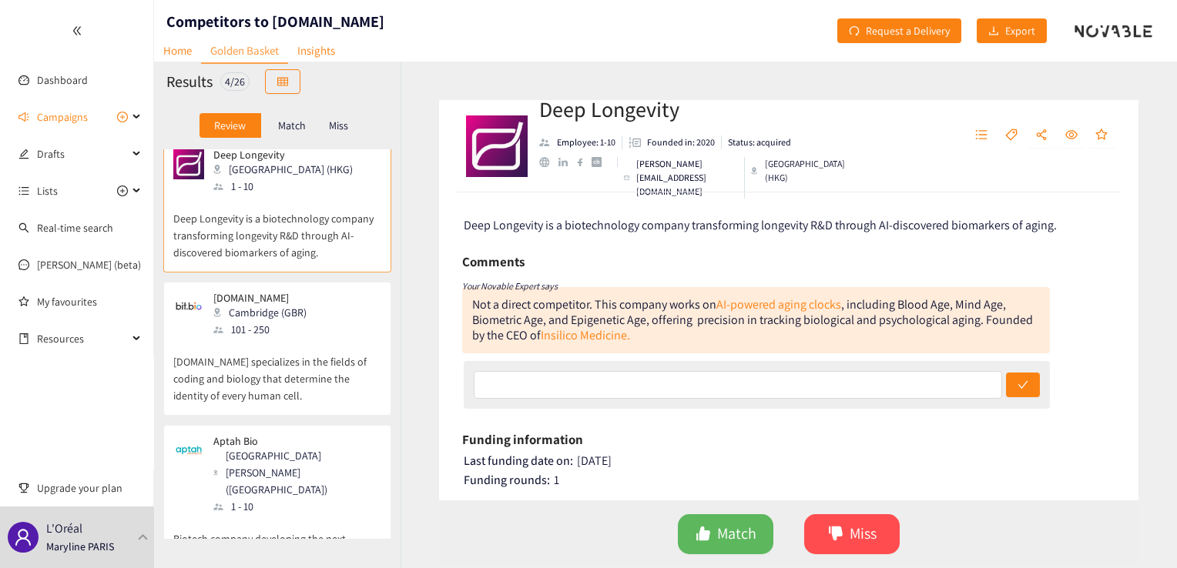
scroll to position [182, 0]
